Goal: Task Accomplishment & Management: Manage account settings

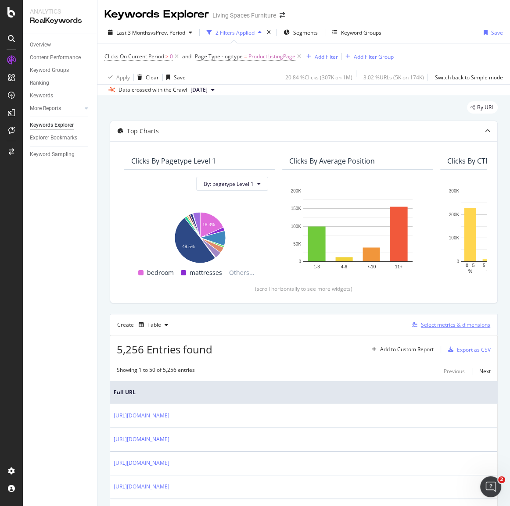
click at [430, 325] on div "Select metrics & dimensions" at bounding box center [455, 324] width 69 height 7
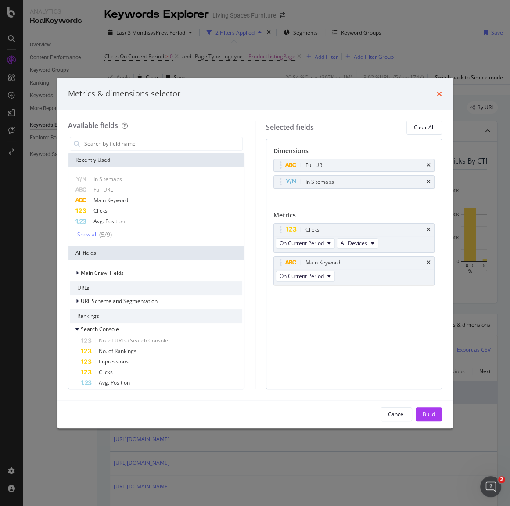
click at [438, 95] on icon "times" at bounding box center [438, 93] width 5 height 7
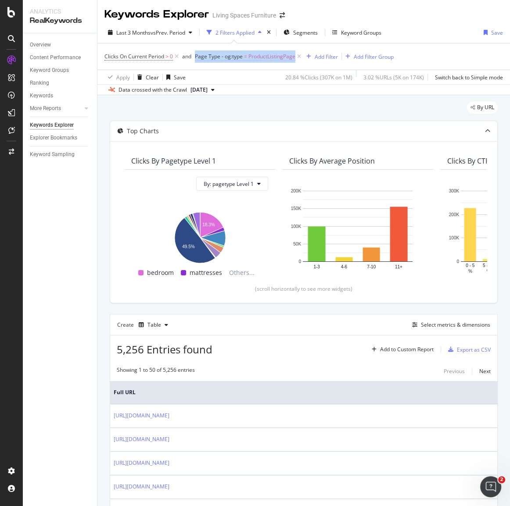
drag, startPoint x: 194, startPoint y: 56, endPoint x: 295, endPoint y: 57, distance: 100.9
click at [295, 57] on span "Clicks On Current Period > 0 and Page Type - og:type = ProductListingPage" at bounding box center [203, 56] width 198 height 7
copy span "Page Type - og:type = ProductListingPage"
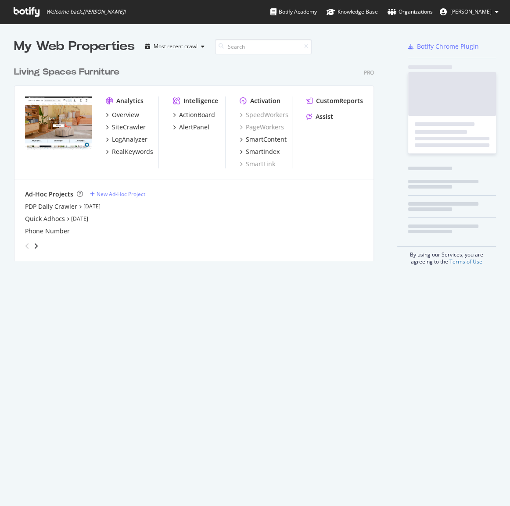
scroll to position [500, 497]
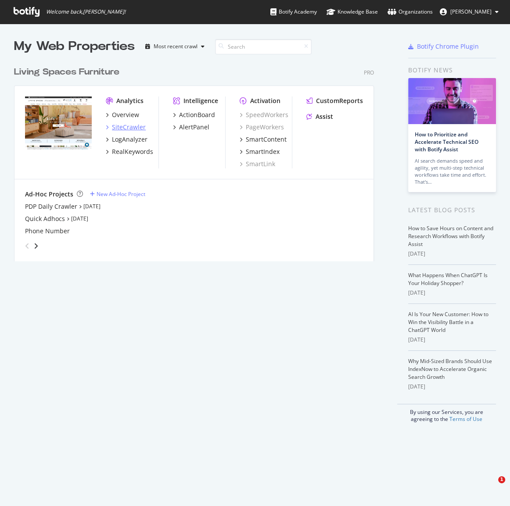
click at [133, 126] on div "SiteCrawler" at bounding box center [129, 127] width 34 height 9
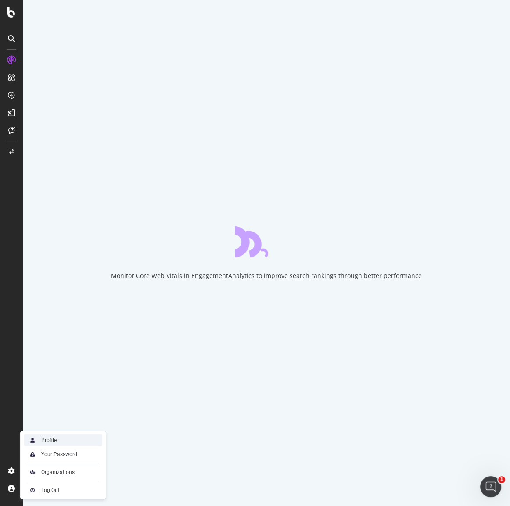
click at [44, 442] on div "Profile" at bounding box center [48, 440] width 15 height 7
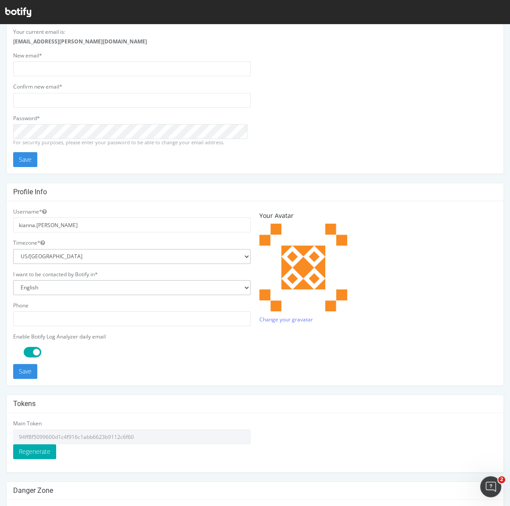
scroll to position [66, 0]
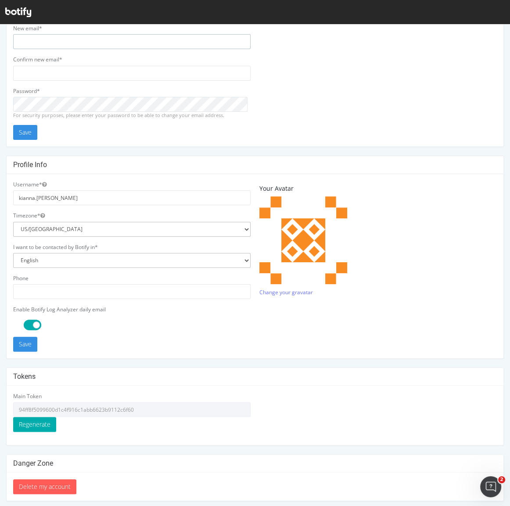
type input "[EMAIL_ADDRESS][PERSON_NAME][DOMAIN_NAME]"
drag, startPoint x: 82, startPoint y: 411, endPoint x: 17, endPoint y: 410, distance: 64.9
click at [17, 410] on input "94ff8f5099600d1c4f916c1abb6623b9112c6f60" at bounding box center [131, 409] width 237 height 15
